Goal: Task Accomplishment & Management: Manage account settings

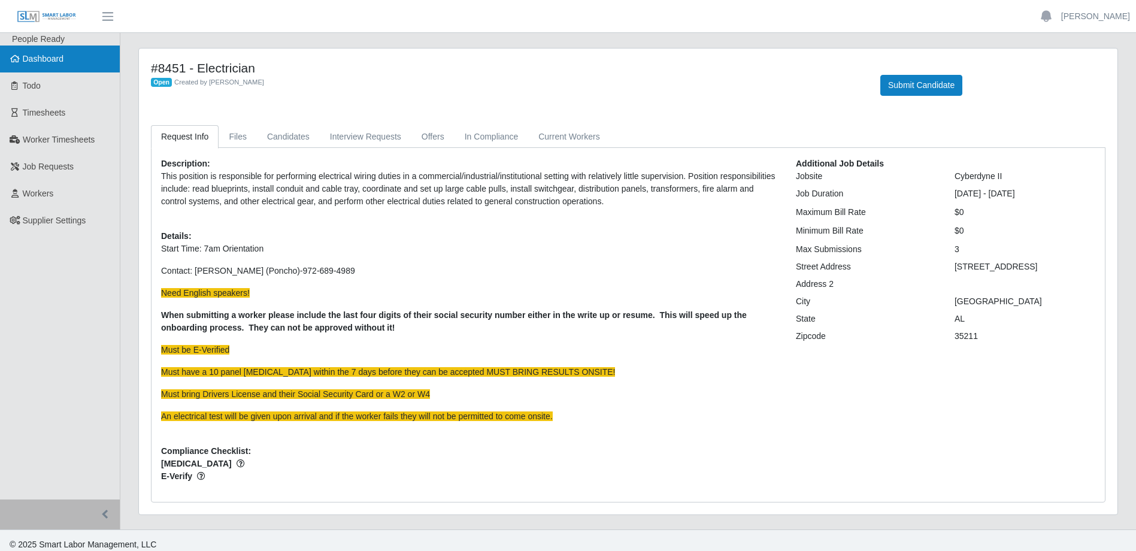
click at [27, 63] on span "Dashboard" at bounding box center [43, 59] width 41 height 10
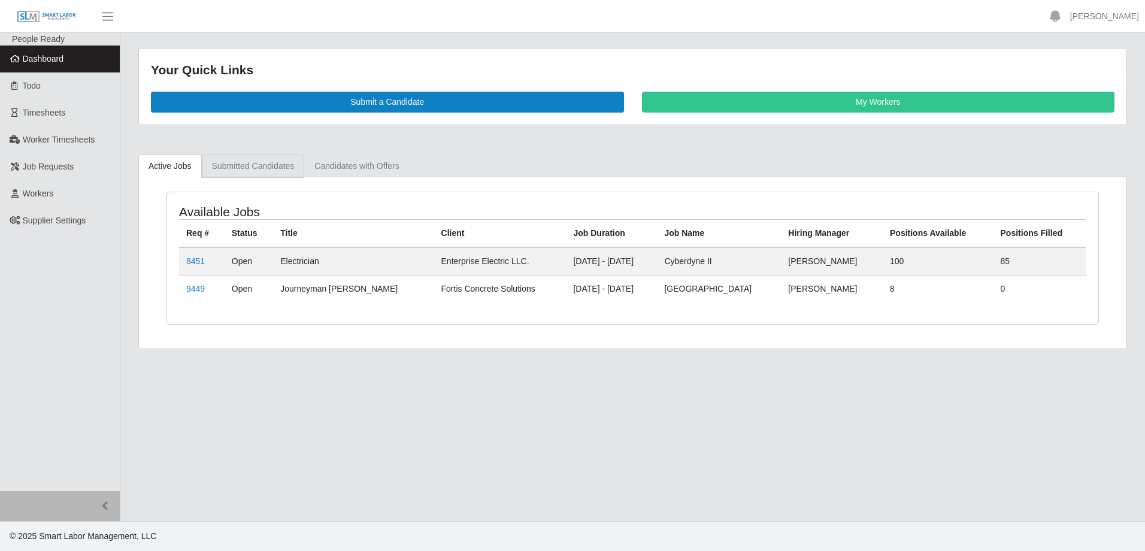
click at [269, 163] on link "Submitted Candidates" at bounding box center [253, 165] width 103 height 23
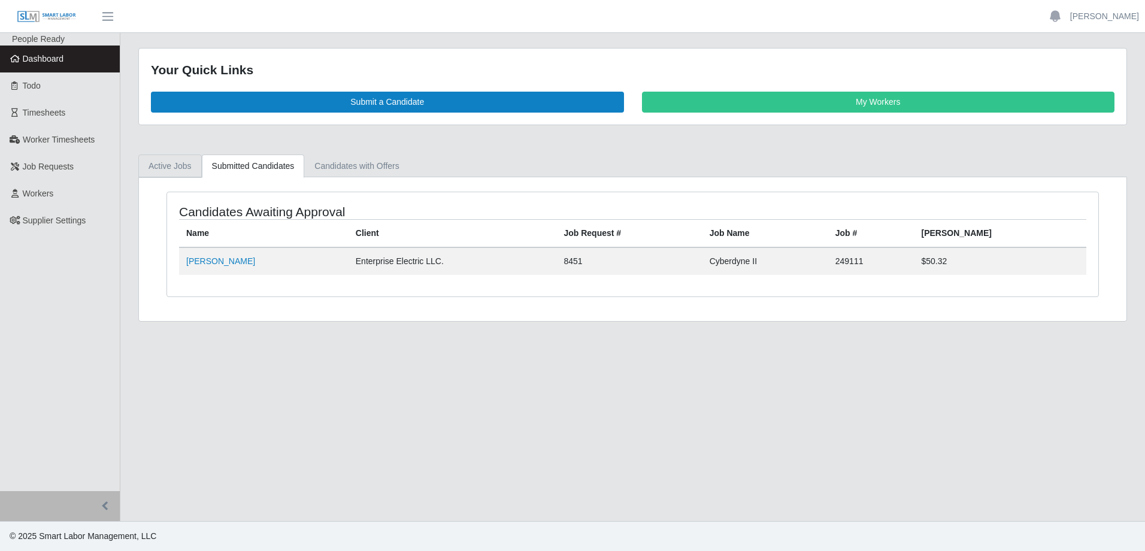
click at [160, 166] on link "Active Jobs" at bounding box center [169, 165] width 63 height 23
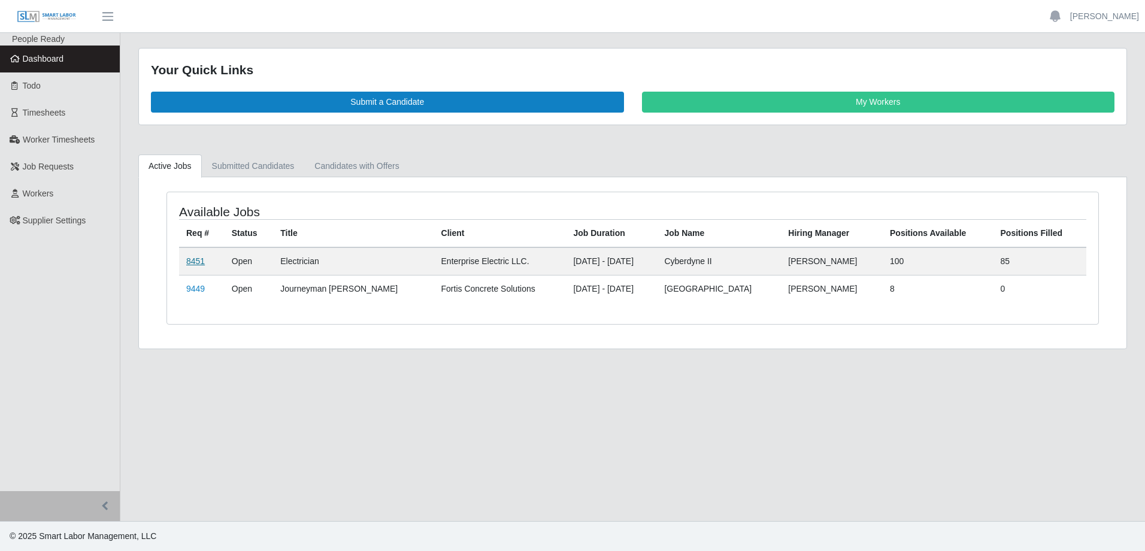
click at [195, 263] on link "8451" at bounding box center [195, 261] width 19 height 10
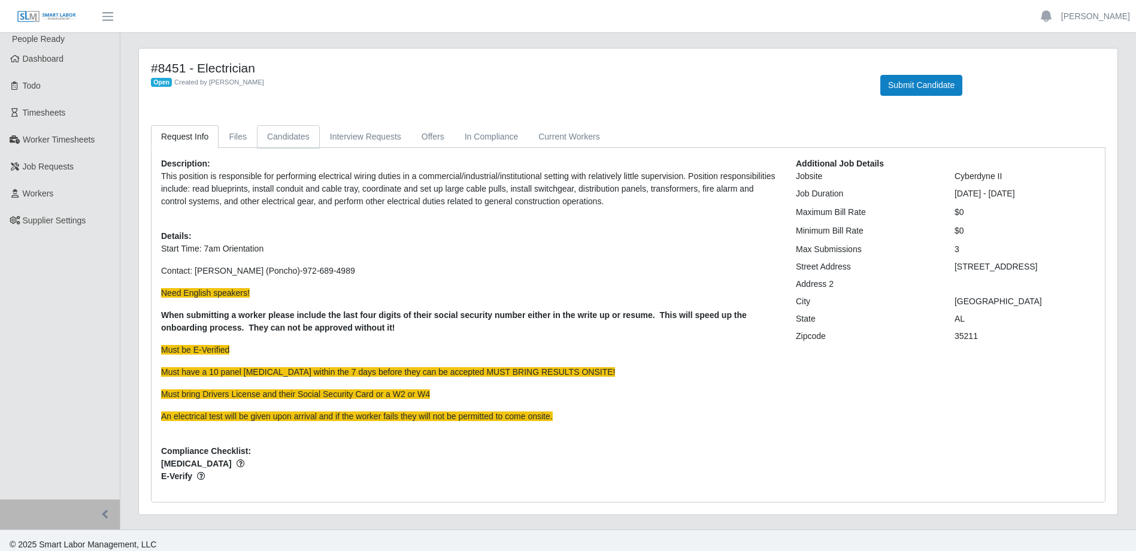
click at [260, 140] on link "Candidates" at bounding box center [288, 136] width 63 height 23
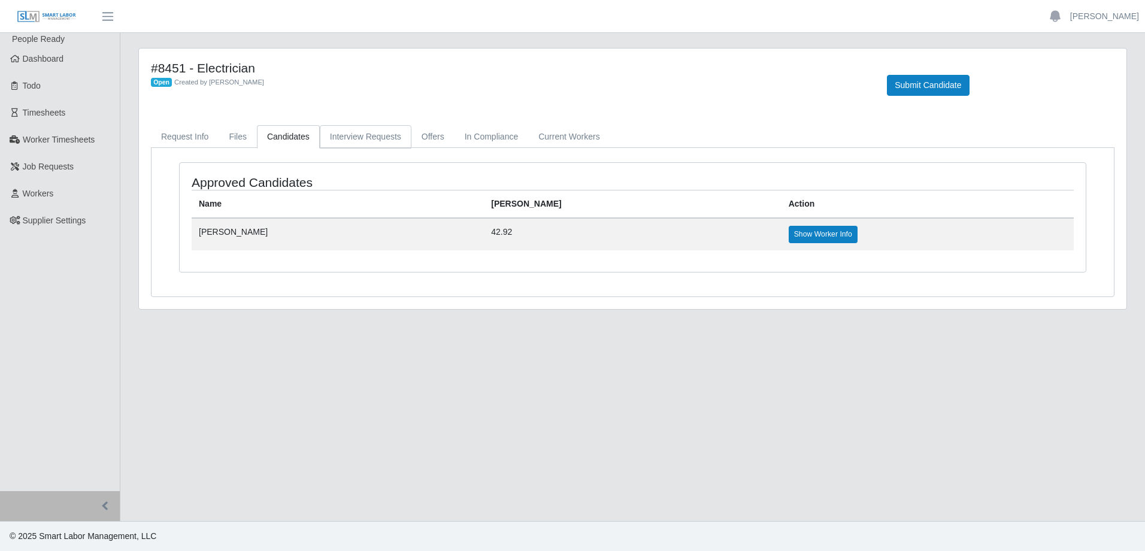
click at [372, 137] on link "Interview Requests" at bounding box center [366, 136] width 92 height 23
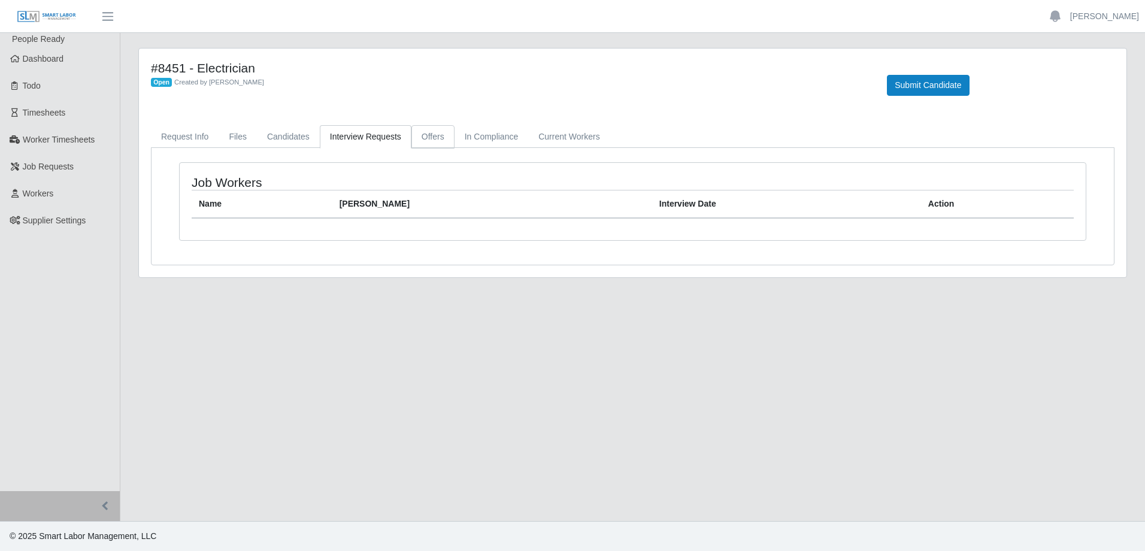
click at [424, 141] on link "Offers" at bounding box center [432, 136] width 43 height 23
click at [474, 140] on link "In Compliance" at bounding box center [491, 136] width 74 height 23
click at [544, 140] on link "Current Workers" at bounding box center [568, 136] width 81 height 23
